Goal: Transaction & Acquisition: Purchase product/service

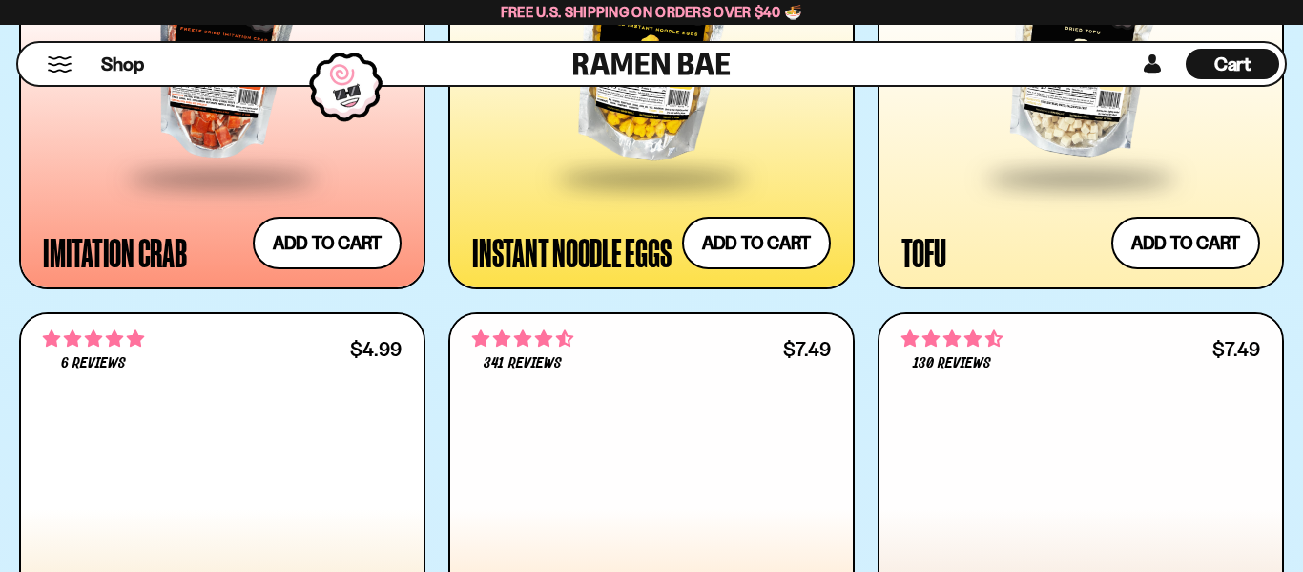
scroll to position [3505, 0]
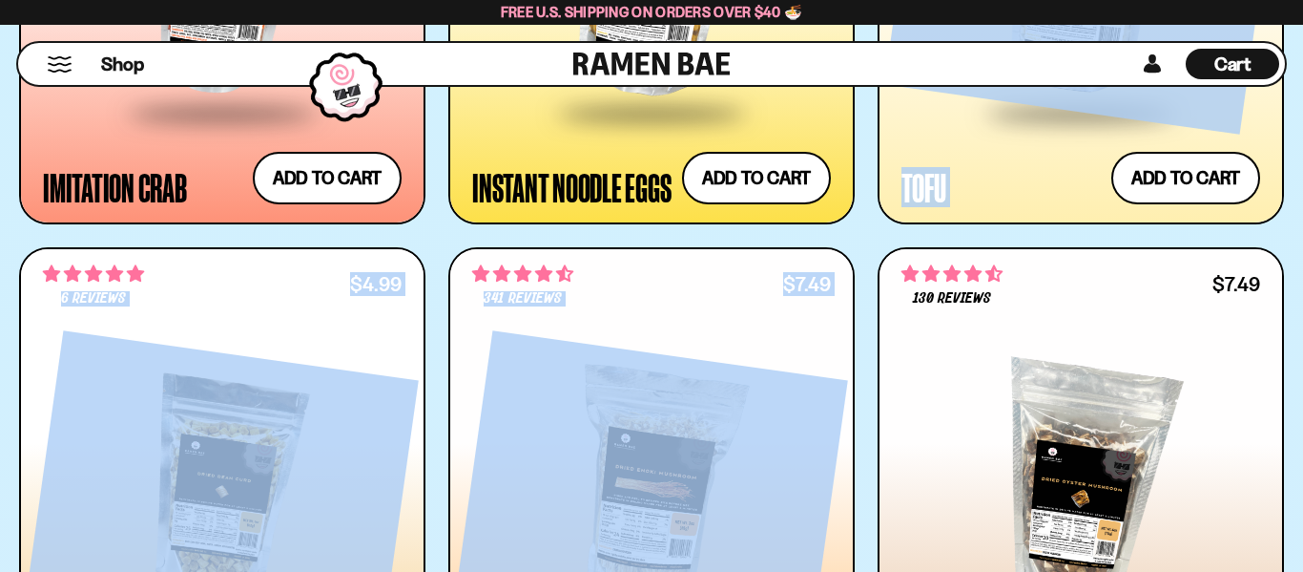
drag, startPoint x: 1299, startPoint y: 517, endPoint x: 1302, endPoint y: 219, distance: 297.7
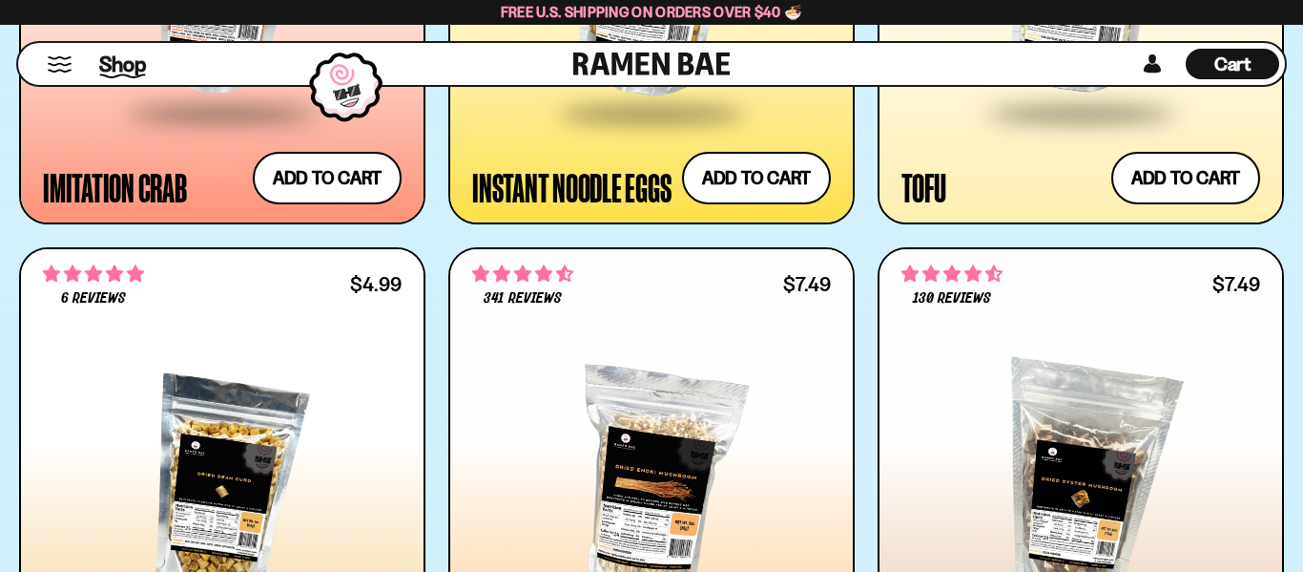
click at [116, 60] on span "Shop" at bounding box center [122, 64] width 47 height 29
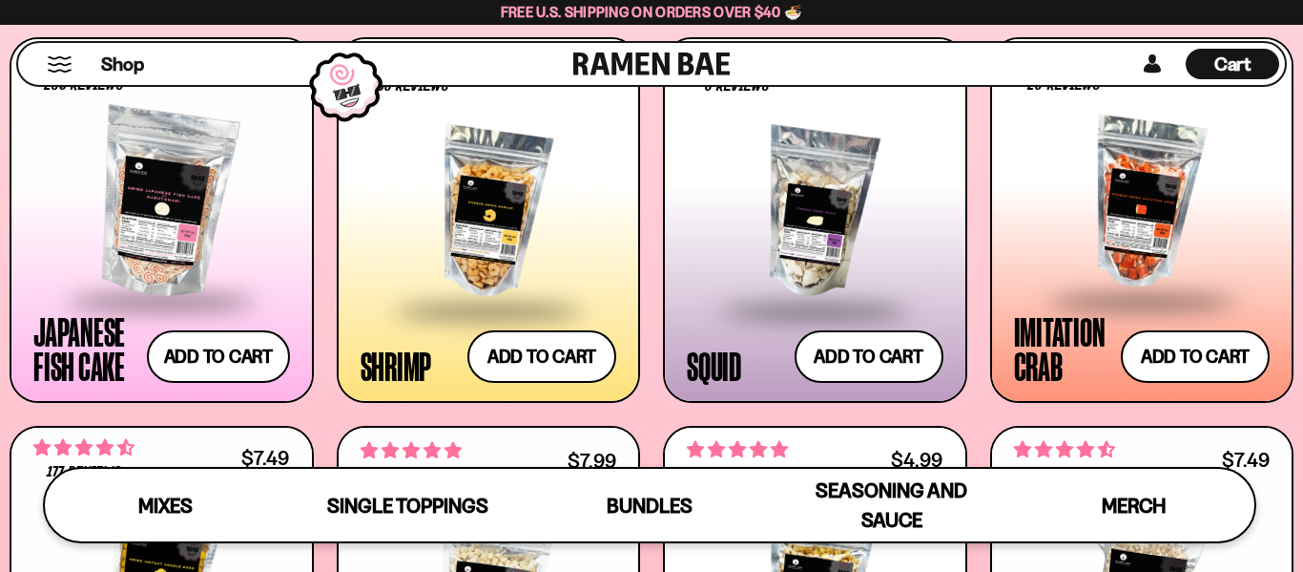
scroll to position [1677, 0]
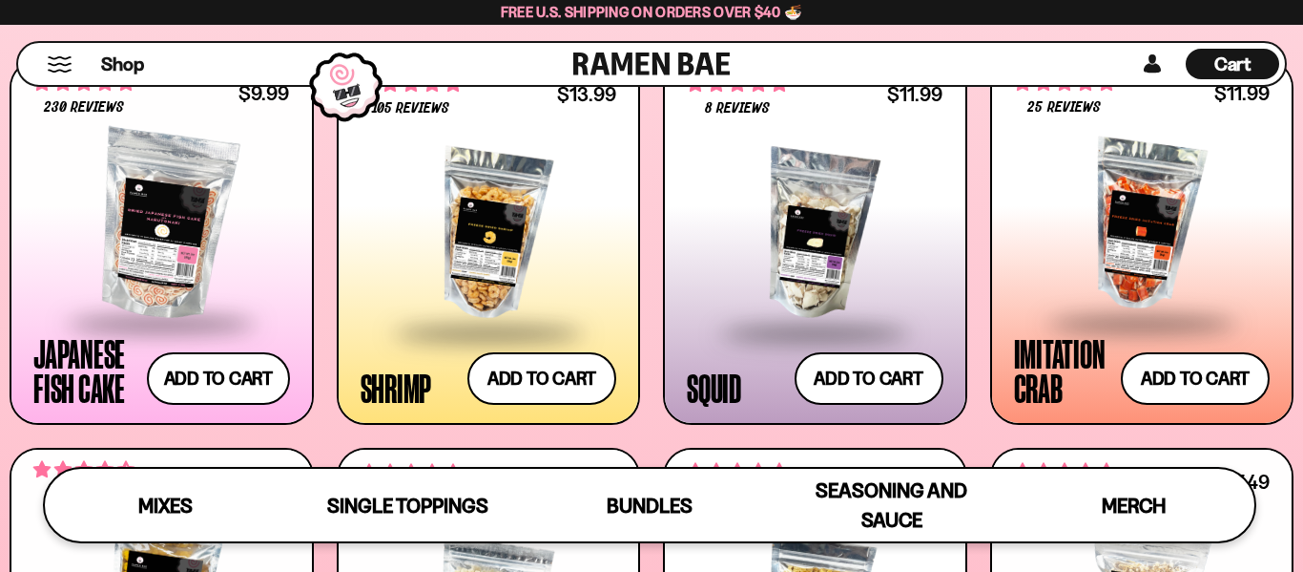
click at [484, 208] on div at bounding box center [489, 234] width 257 height 191
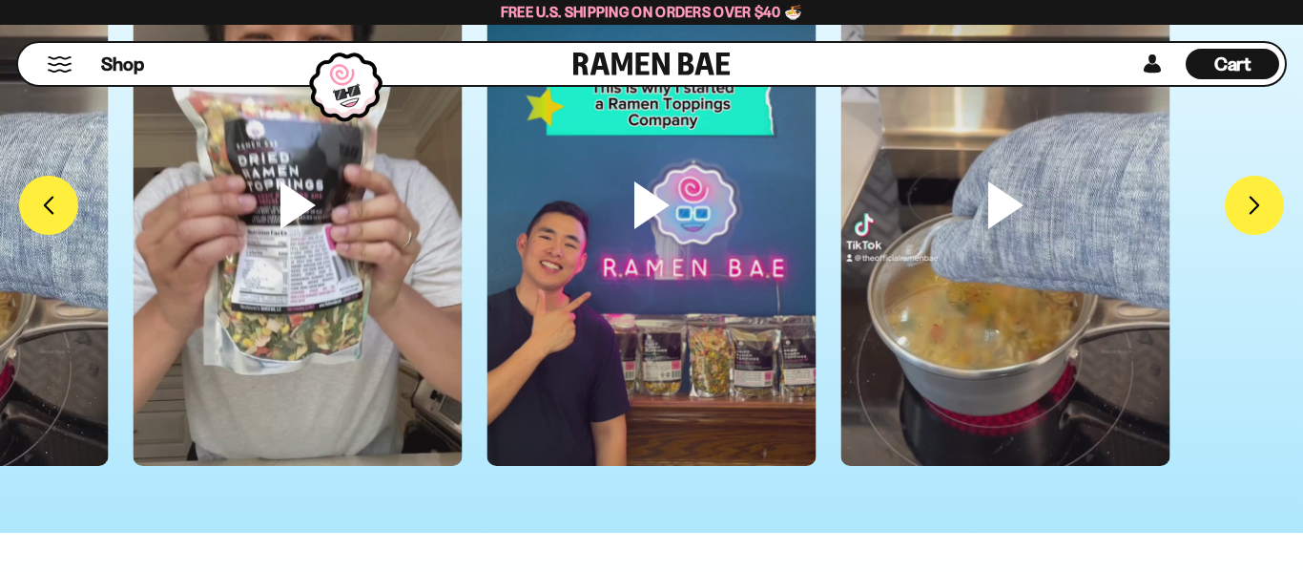
scroll to position [5348, 0]
